Goal: Information Seeking & Learning: Check status

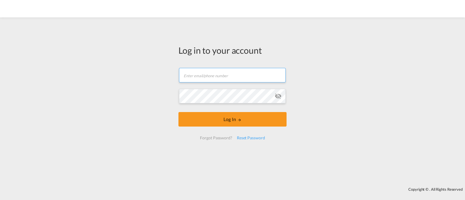
type input "[EMAIL_ADDRESS][DOMAIN_NAME]"
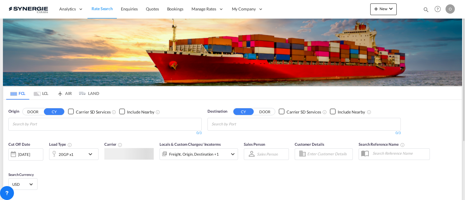
click at [423, 10] on md-icon "icon-magnify" at bounding box center [426, 9] width 6 height 6
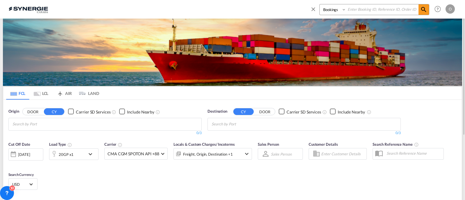
click at [324, 14] on div "Bookings Quotes Enquiries" at bounding box center [374, 9] width 110 height 11
click at [330, 15] on div "Bookings Quotes Enquiries" at bounding box center [374, 9] width 110 height 11
click at [334, 13] on select "Bookings Quotes Enquiries" at bounding box center [334, 9] width 28 height 10
select select "Quotes"
click at [320, 4] on select "Bookings Quotes Enquiries" at bounding box center [334, 9] width 28 height 10
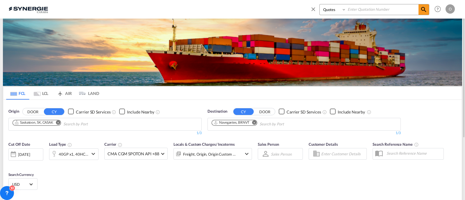
click at [374, 9] on input at bounding box center [382, 9] width 72 height 10
paste input "SYC000013218"
click at [421, 8] on md-icon "icon-magnify" at bounding box center [423, 9] width 7 height 7
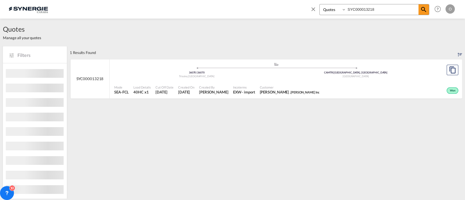
click at [260, 90] on span "[PERSON_NAME] . [PERSON_NAME] Inc" at bounding box center [290, 91] width 60 height 5
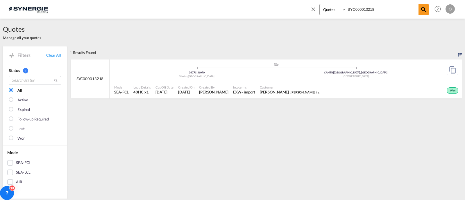
click at [371, 10] on input "SYC000013218" at bounding box center [382, 9] width 72 height 10
paste input "803"
type input "SYC000013803"
click at [427, 9] on md-icon "icon-magnify" at bounding box center [423, 9] width 7 height 7
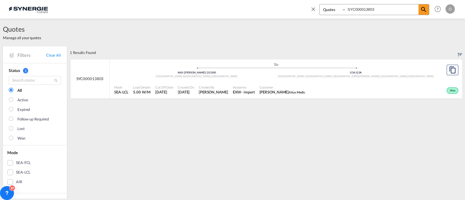
click at [263, 86] on span "Customer" at bounding box center [282, 87] width 46 height 4
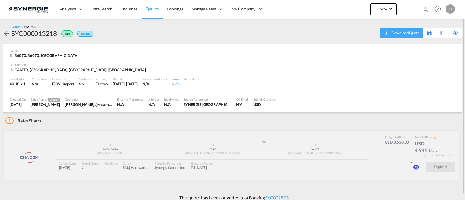
click at [407, 30] on div "Download Quote" at bounding box center [405, 32] width 30 height 9
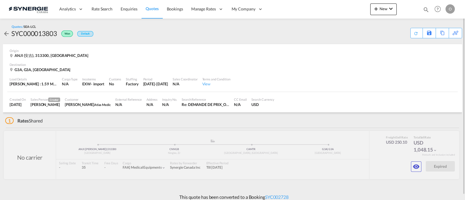
scroll to position [5, 0]
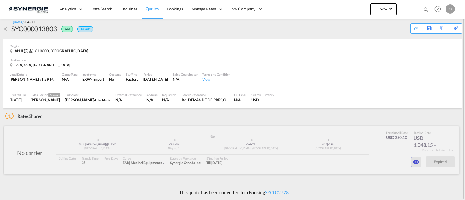
click at [417, 160] on md-icon "icon-eye" at bounding box center [415, 162] width 7 height 7
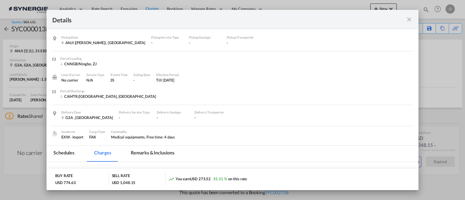
click at [166, 148] on md-tab-item "Remarks & Inclusions" at bounding box center [152, 154] width 57 height 16
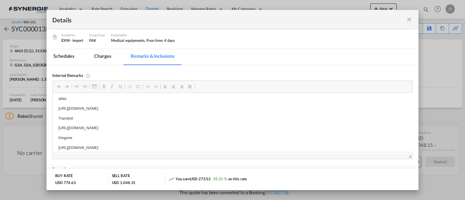
scroll to position [8, 0]
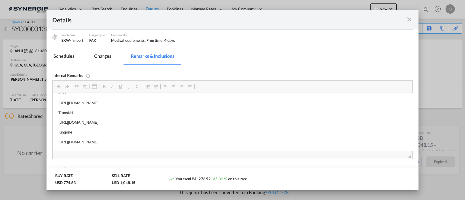
click at [410, 17] on md-icon "icon-close fg-AAA8AD m-0 cursor" at bounding box center [408, 19] width 7 height 7
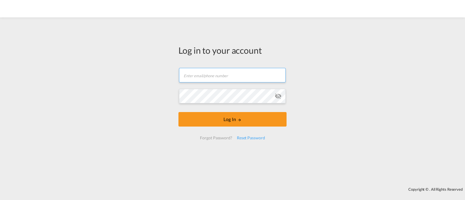
type input "[EMAIL_ADDRESS][DOMAIN_NAME]"
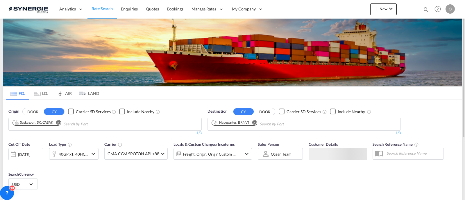
click at [426, 8] on md-icon "icon-magnify" at bounding box center [426, 9] width 6 height 6
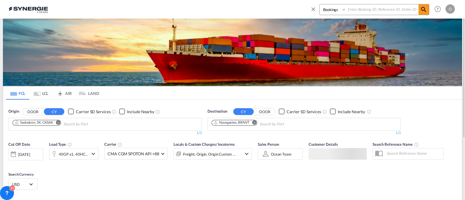
click at [332, 12] on select "Bookings Quotes Enquiries" at bounding box center [334, 9] width 28 height 10
select select "Quotes"
click at [320, 4] on select "Bookings Quotes Enquiries" at bounding box center [334, 9] width 28 height 10
click at [366, 12] on input at bounding box center [382, 9] width 72 height 10
paste input "SYC000013936"
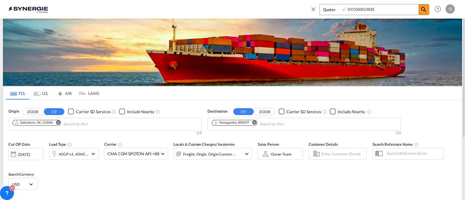
type input "SYC000013936"
click at [429, 10] on div "Bookings Quotes Enquiries SYC000013936 Help Resources Product Release O My Prof…" at bounding box center [381, 9] width 150 height 18
click at [425, 10] on md-icon "icon-magnify" at bounding box center [423, 9] width 7 height 7
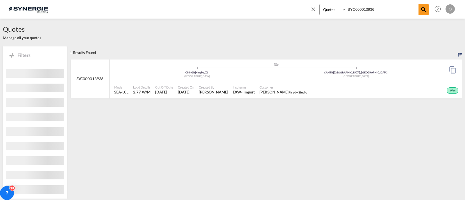
click at [221, 85] on div "Created By Adriana Groposila" at bounding box center [213, 90] width 34 height 15
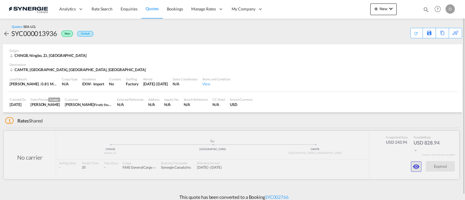
click at [415, 172] on button "button" at bounding box center [416, 167] width 10 height 10
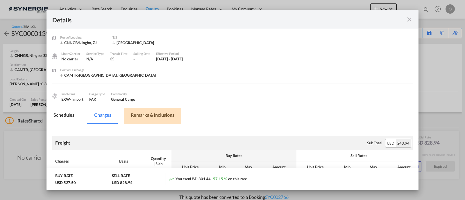
click at [157, 114] on md-tab-item "Remarks & Inclusions" at bounding box center [152, 116] width 57 height 16
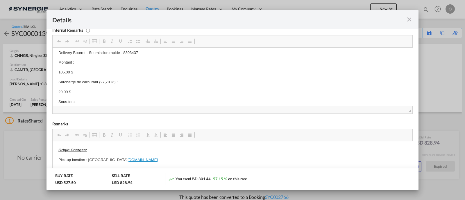
scroll to position [24, 0]
drag, startPoint x: 404, startPoint y: 21, endPoint x: 408, endPoint y: 21, distance: 3.8
click at [404, 21] on div "Port of Loading ..." at bounding box center [394, 19] width 36 height 7
click at [408, 20] on md-icon "icon-close fg-AAA8AD m-0 cursor" at bounding box center [408, 19] width 7 height 7
